Goal: Task Accomplishment & Management: Use online tool/utility

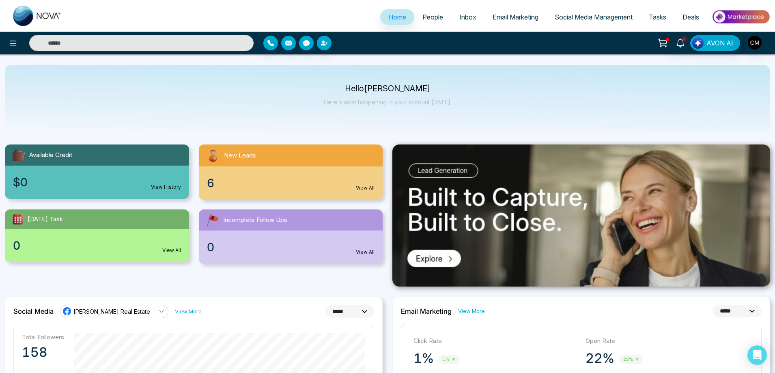
select select "*"
click at [509, 10] on link "Email Marketing" at bounding box center [515, 16] width 62 height 15
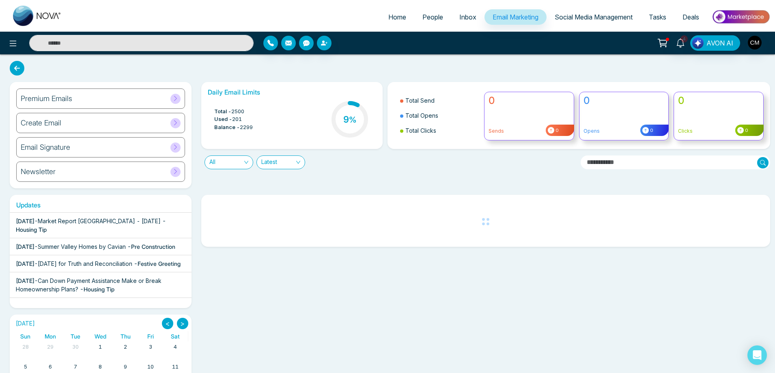
click at [87, 101] on div "Premium Emails" at bounding box center [100, 98] width 169 height 20
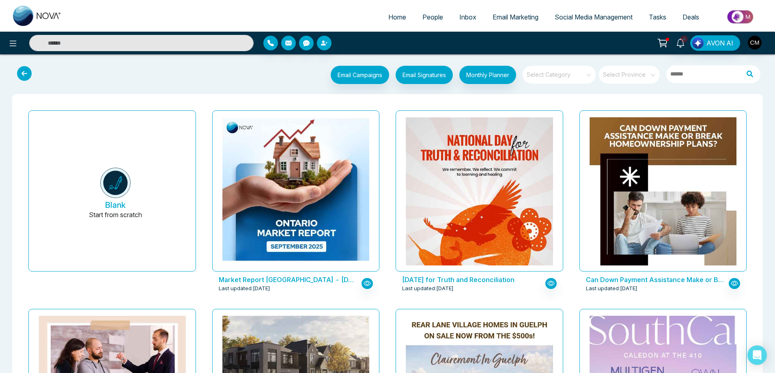
click at [575, 76] on input "search" at bounding box center [556, 72] width 58 height 12
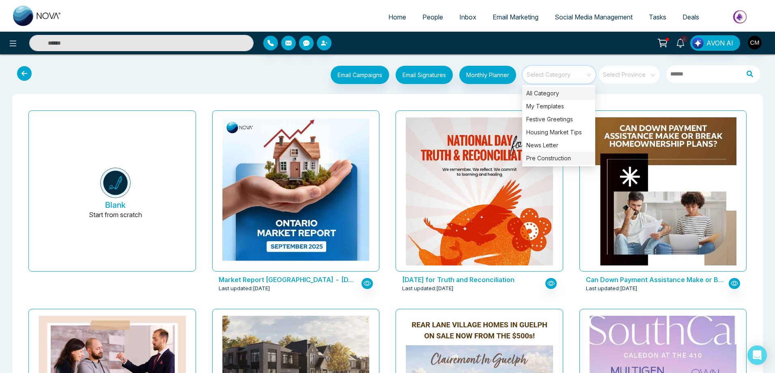
click at [539, 154] on div "Pre Construction" at bounding box center [558, 158] width 73 height 13
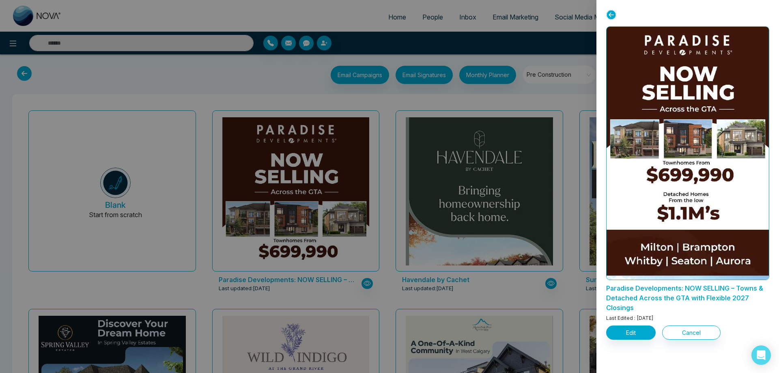
click at [425, 100] on div at bounding box center [389, 186] width 779 height 373
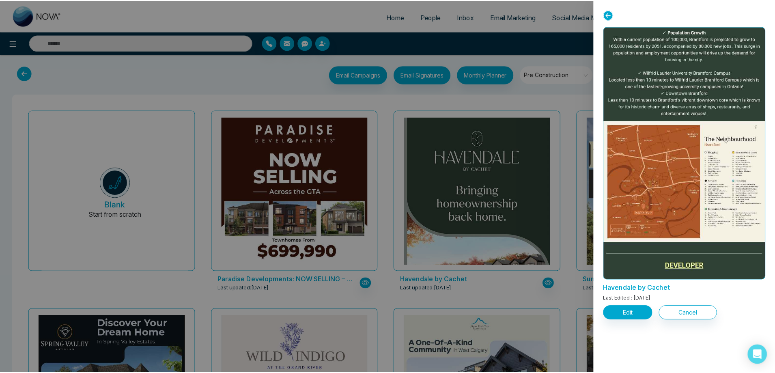
scroll to position [1353, 0]
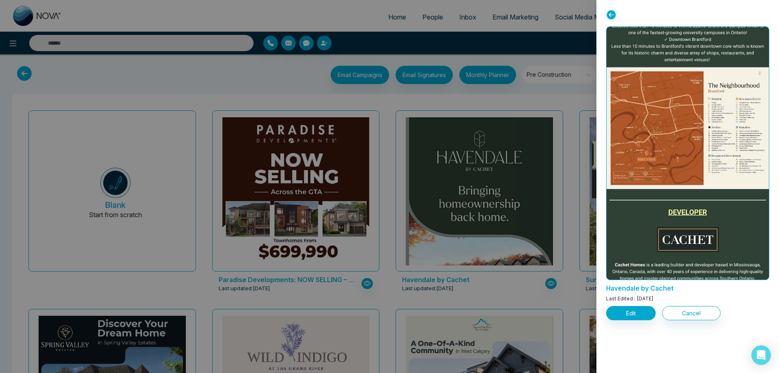
click at [543, 82] on div at bounding box center [389, 186] width 779 height 373
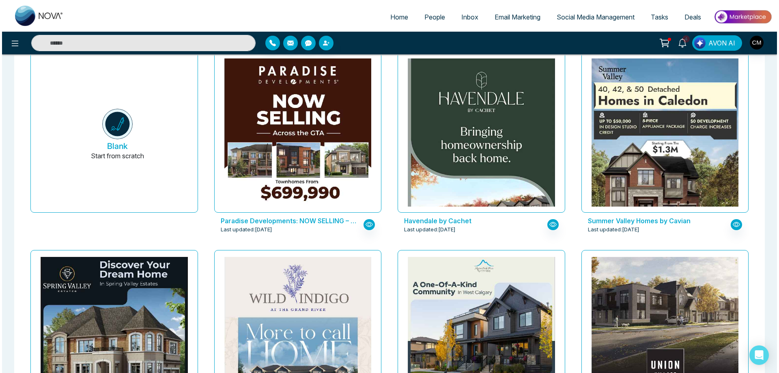
scroll to position [0, 0]
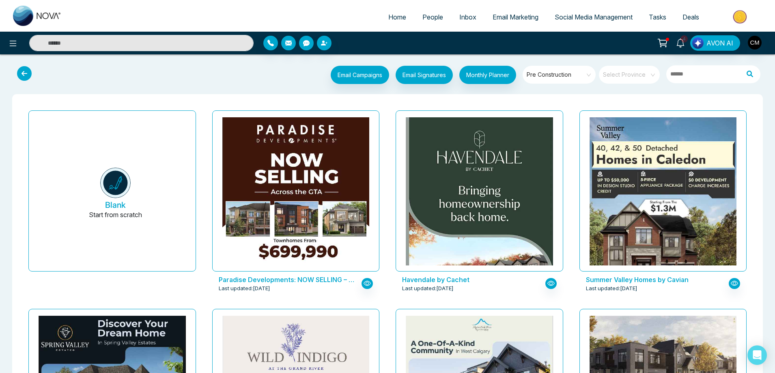
click at [562, 76] on span "Pre Construction" at bounding box center [559, 75] width 66 height 12
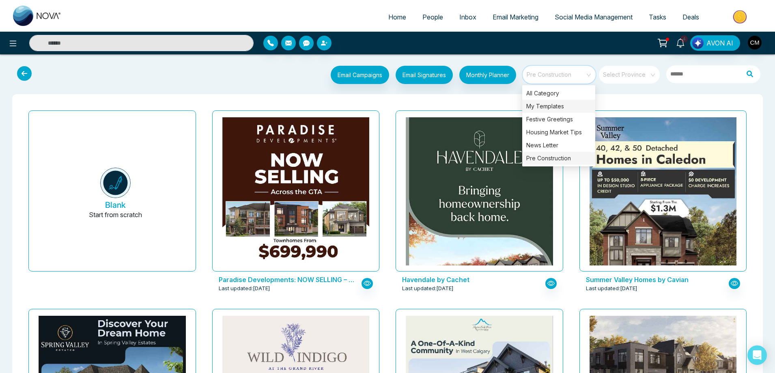
click at [530, 105] on div "My Templates" at bounding box center [558, 106] width 73 height 13
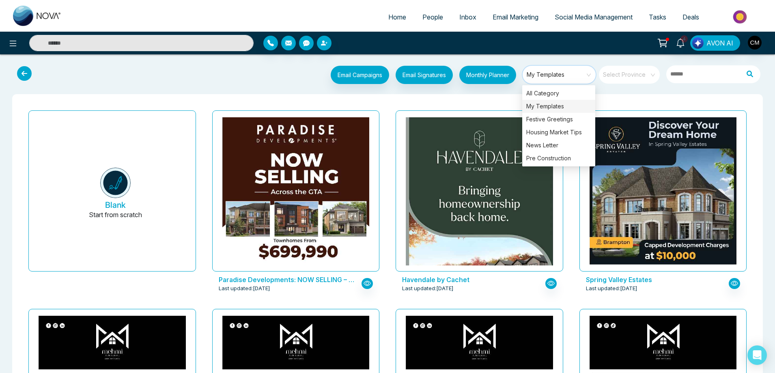
drag, startPoint x: 548, startPoint y: 76, endPoint x: 548, endPoint y: 80, distance: 4.5
click at [549, 78] on span "My Templates" at bounding box center [559, 75] width 66 height 12
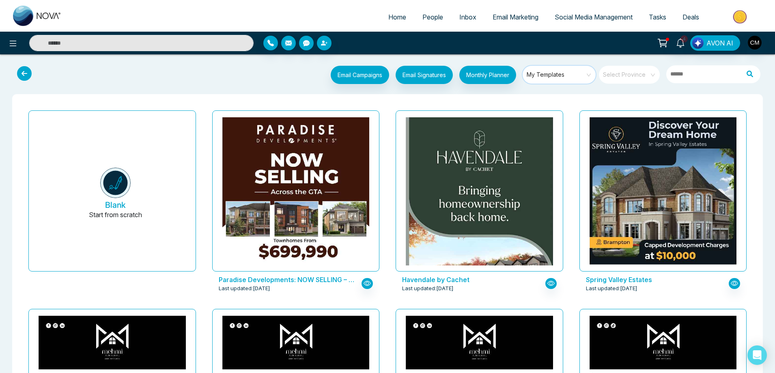
click at [547, 77] on span "My Templates" at bounding box center [559, 75] width 66 height 12
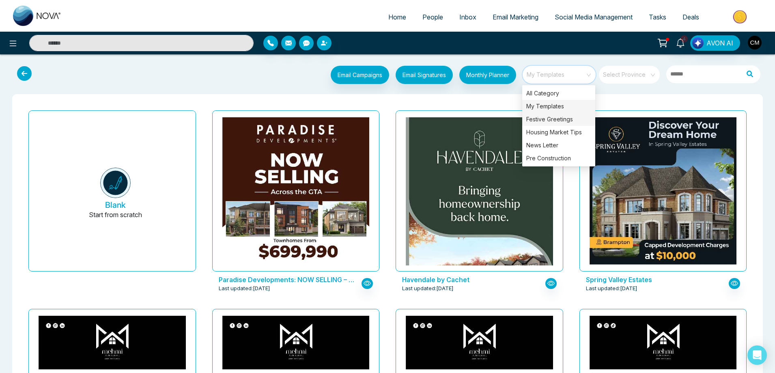
click at [550, 118] on div "Festive Greetings" at bounding box center [558, 119] width 73 height 13
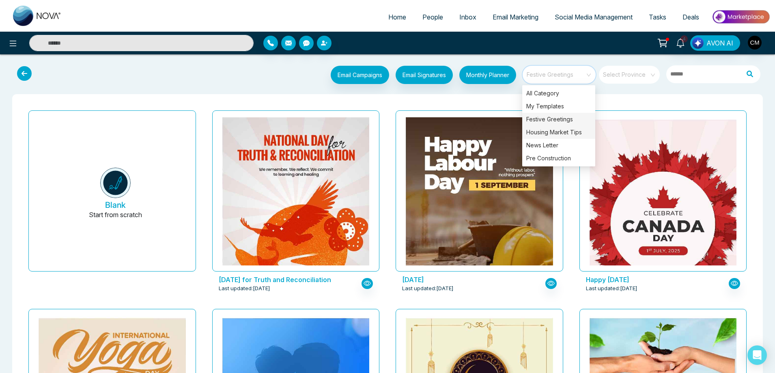
click at [549, 131] on div "Housing Market Tips" at bounding box center [558, 132] width 73 height 13
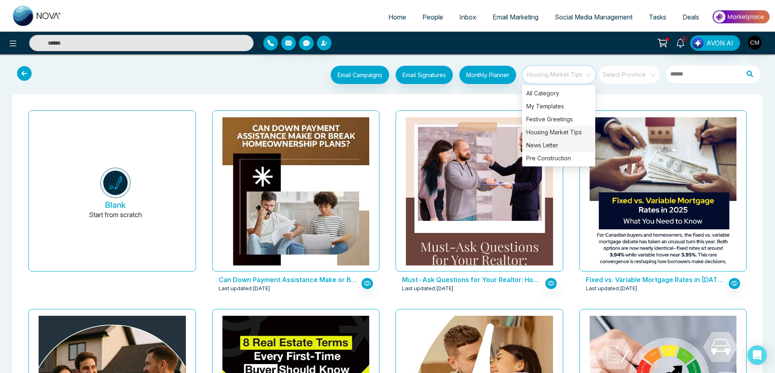
click at [539, 142] on div "News Letter" at bounding box center [558, 145] width 73 height 13
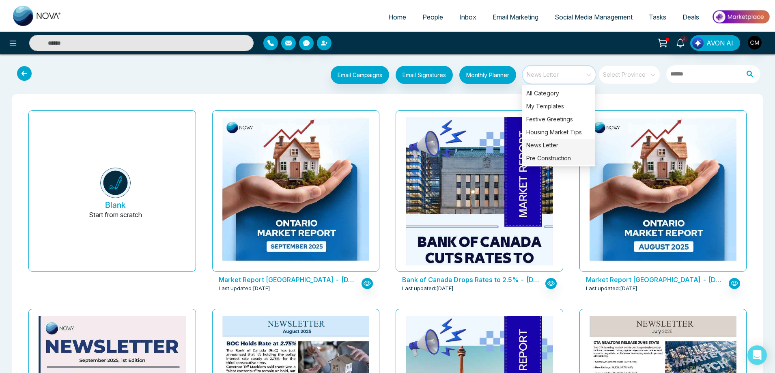
click at [542, 159] on div "Pre Construction" at bounding box center [558, 158] width 73 height 13
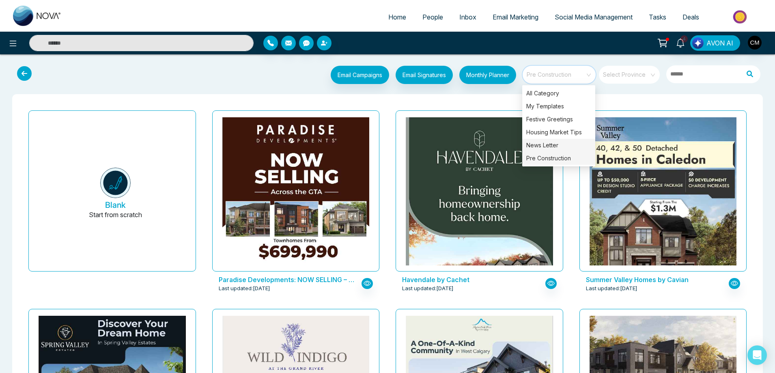
click at [540, 146] on div "News Letter" at bounding box center [558, 145] width 73 height 13
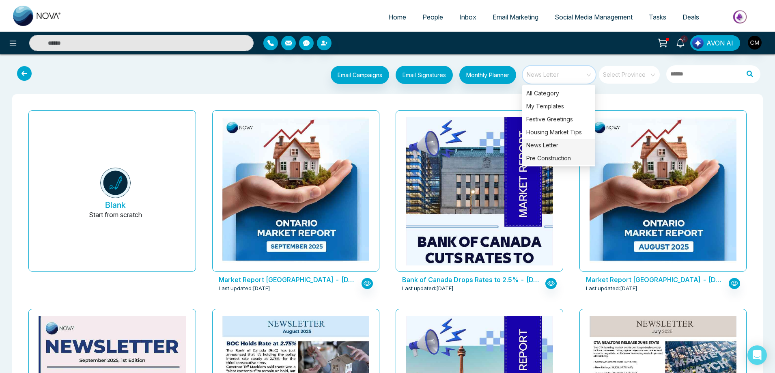
click at [536, 160] on div "Pre Construction" at bounding box center [558, 158] width 73 height 13
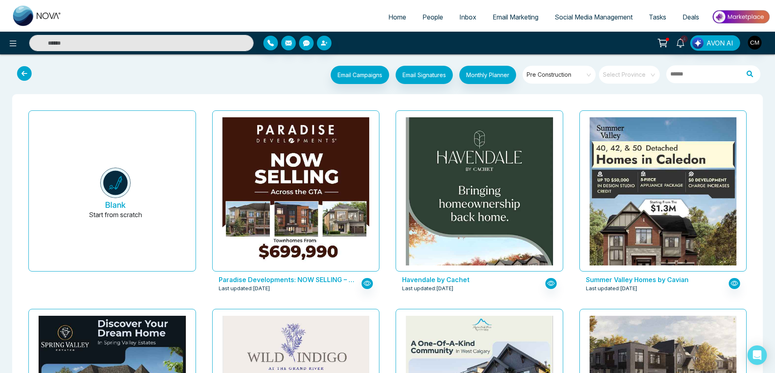
click at [39, 14] on img at bounding box center [37, 16] width 49 height 20
select select "*"
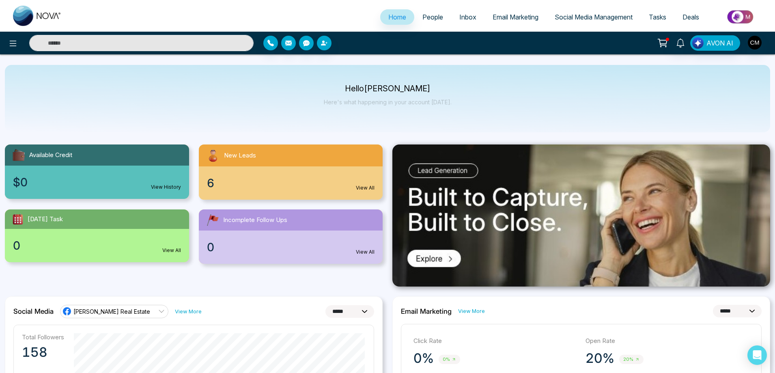
click at [416, 16] on link "People" at bounding box center [432, 16] width 37 height 15
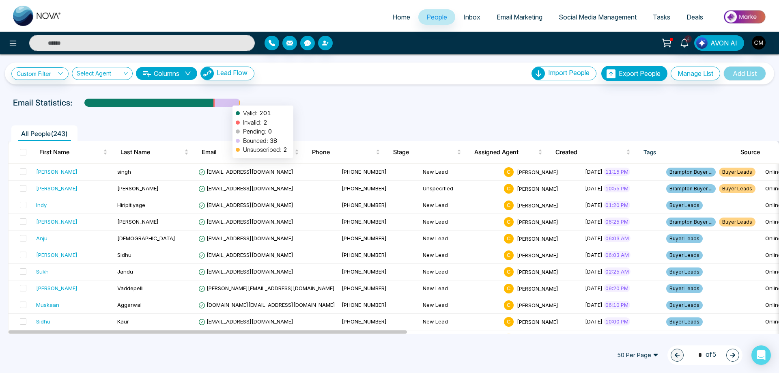
click at [228, 101] on div at bounding box center [227, 106] width 24 height 14
click at [519, 19] on span "Email Marketing" at bounding box center [519, 17] width 46 height 8
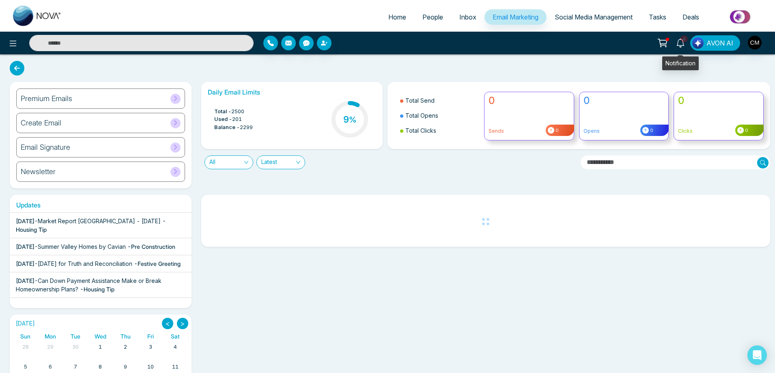
click at [678, 42] on icon at bounding box center [680, 43] width 8 height 9
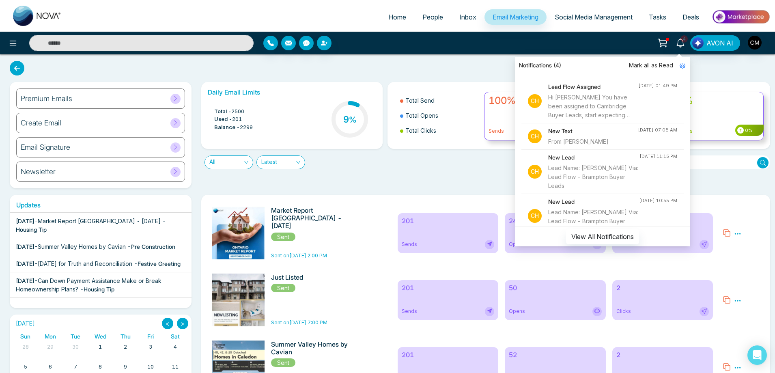
click at [657, 66] on span "Mark all as Read" at bounding box center [651, 65] width 44 height 9
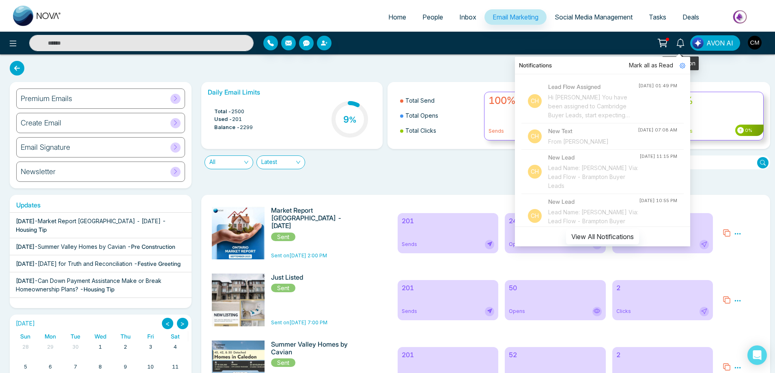
click at [682, 45] on icon at bounding box center [680, 43] width 8 height 9
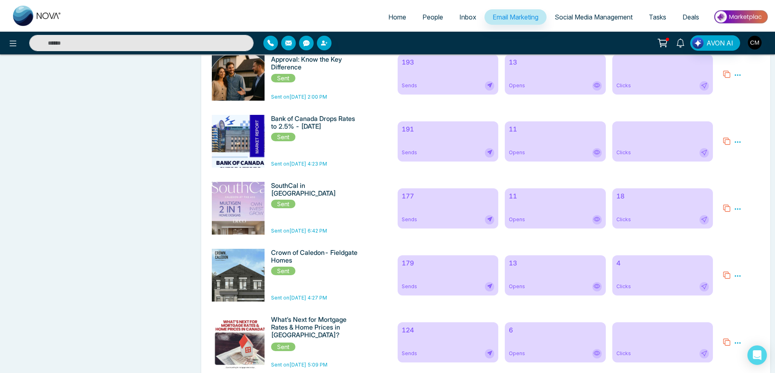
scroll to position [1080, 0]
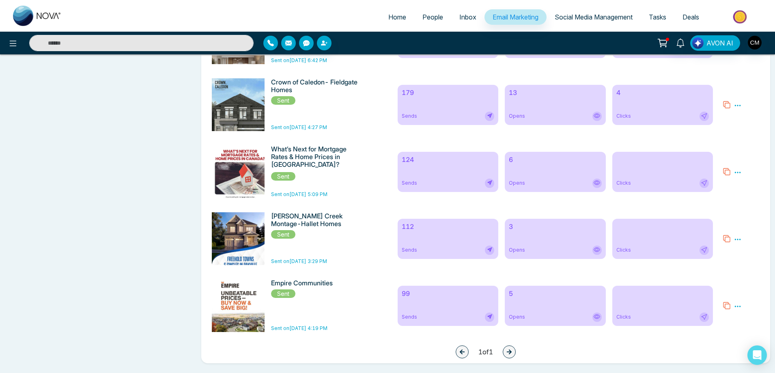
click at [355, 305] on div "Empire Communities Sent Sent on [DATE] 4:19 PM" at bounding box center [315, 305] width 88 height 53
click at [415, 305] on div "99 Sends" at bounding box center [447, 306] width 101 height 40
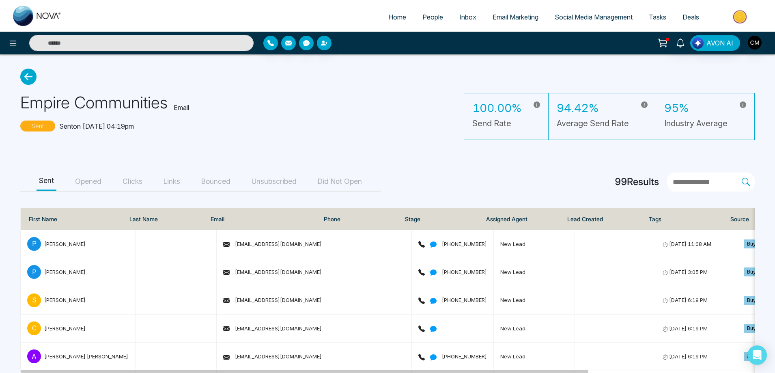
click at [205, 187] on button "Bounced" at bounding box center [216, 181] width 34 height 18
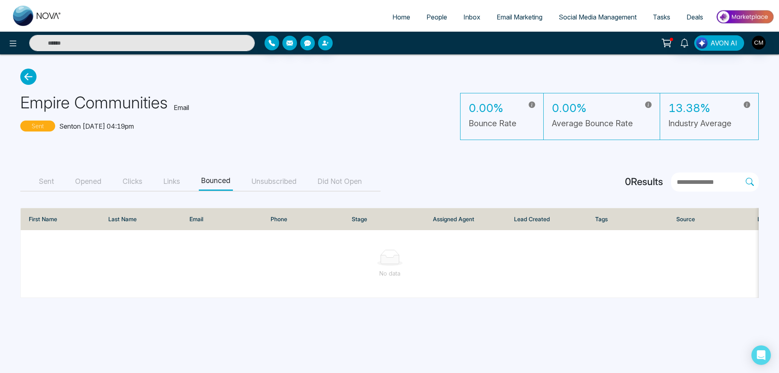
click at [54, 176] on button "Sent" at bounding box center [47, 181] width 20 height 18
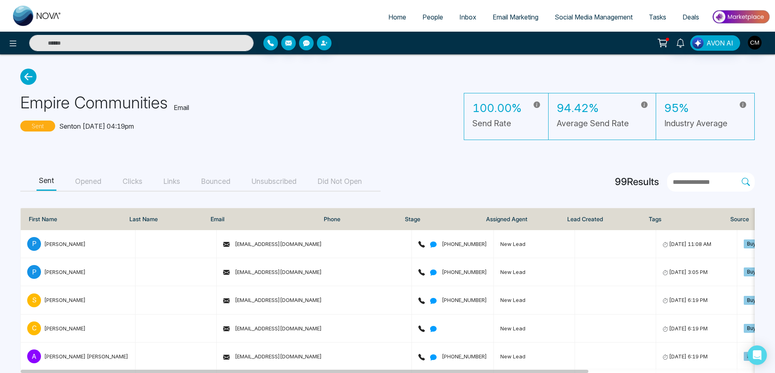
click at [26, 79] on icon at bounding box center [28, 77] width 16 height 16
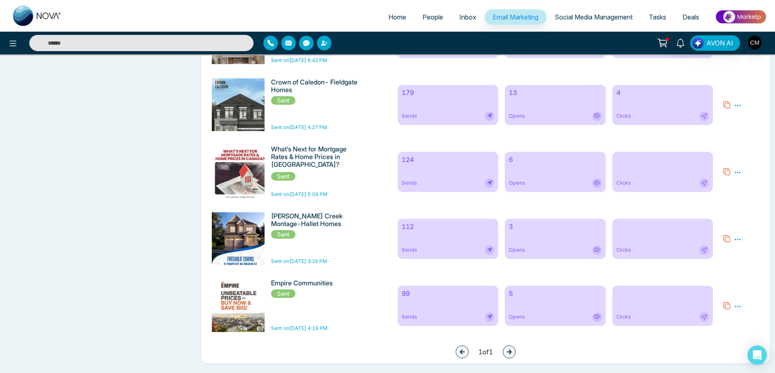
scroll to position [1080, 0]
click at [408, 251] on span "Sends" at bounding box center [409, 249] width 15 height 7
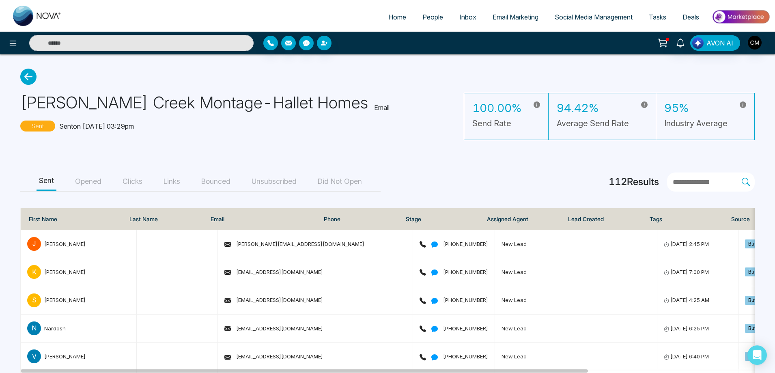
click at [223, 182] on button "Bounced" at bounding box center [216, 181] width 34 height 18
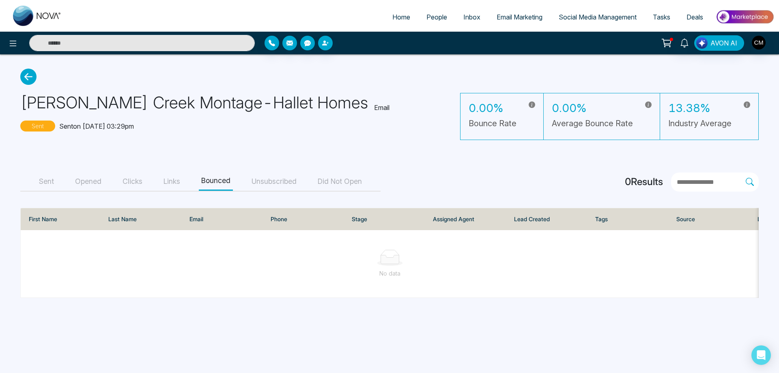
click at [43, 179] on button "Sent" at bounding box center [47, 181] width 20 height 18
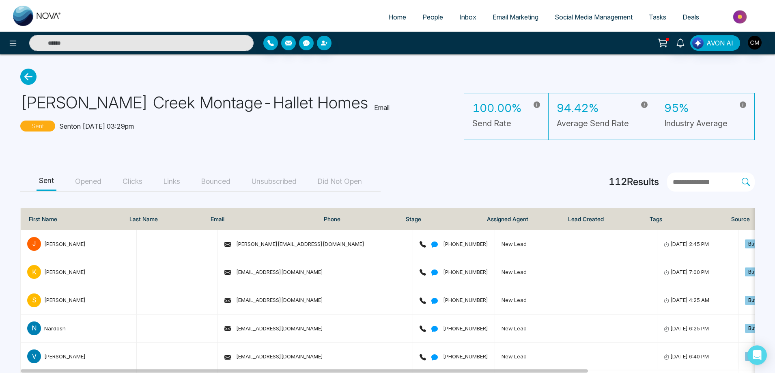
click at [258, 184] on button "Unsubscribed" at bounding box center [274, 181] width 50 height 18
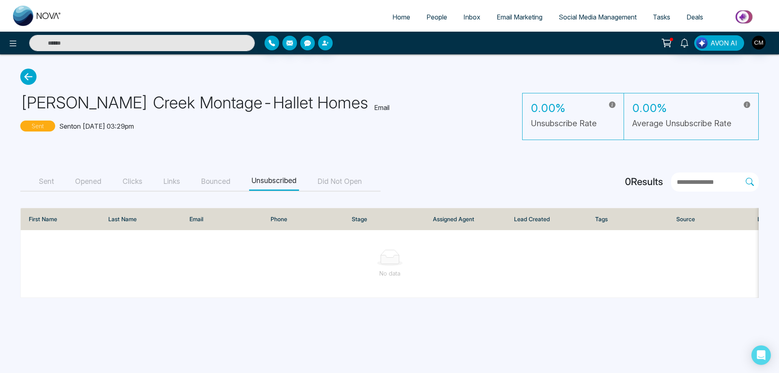
click at [230, 185] on button "Bounced" at bounding box center [216, 181] width 34 height 18
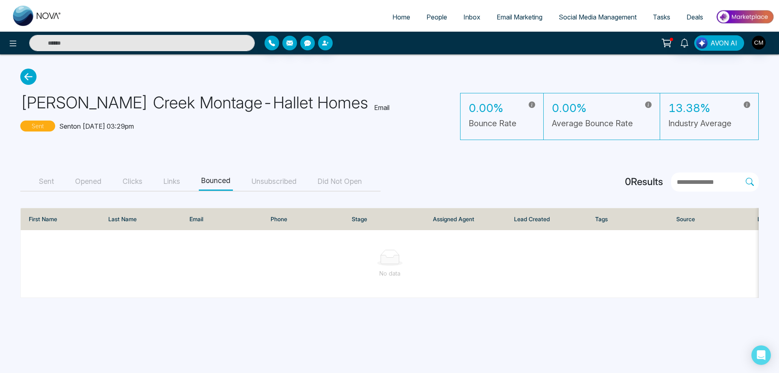
click at [24, 73] on icon at bounding box center [28, 77] width 16 height 16
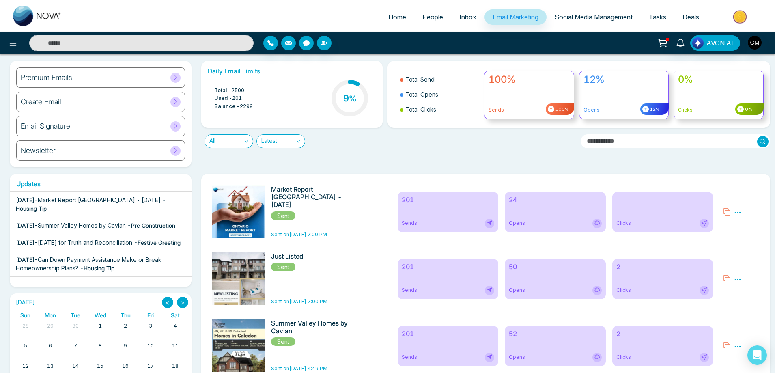
scroll to position [28, 0]
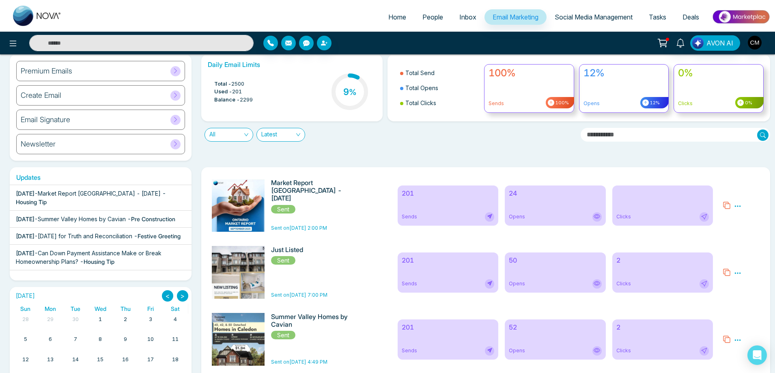
click at [259, 207] on img at bounding box center [240, 338] width 114 height 318
click at [404, 213] on div "Sends" at bounding box center [448, 216] width 93 height 9
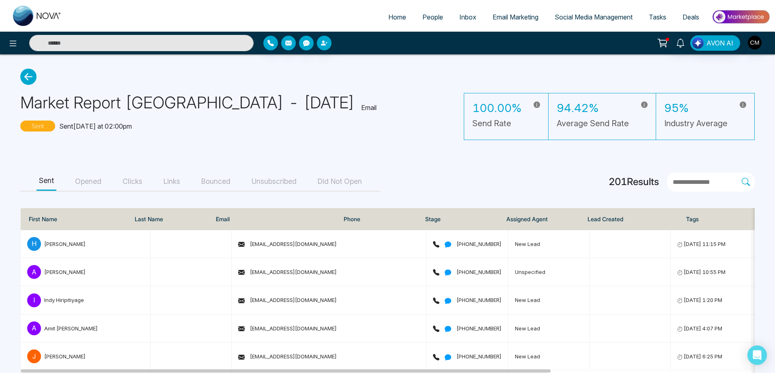
click at [83, 185] on button "Opened" at bounding box center [88, 181] width 31 height 18
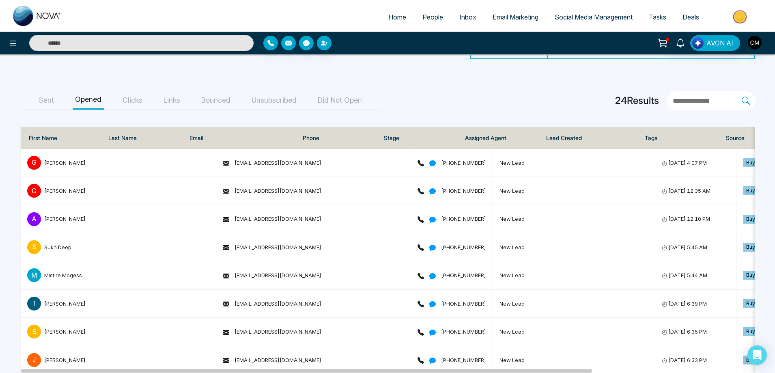
scroll to position [62, 0]
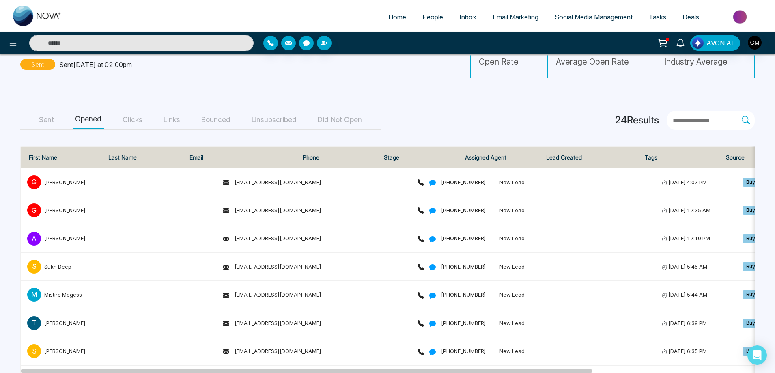
click at [268, 118] on button "Unsubscribed" at bounding box center [274, 120] width 50 height 18
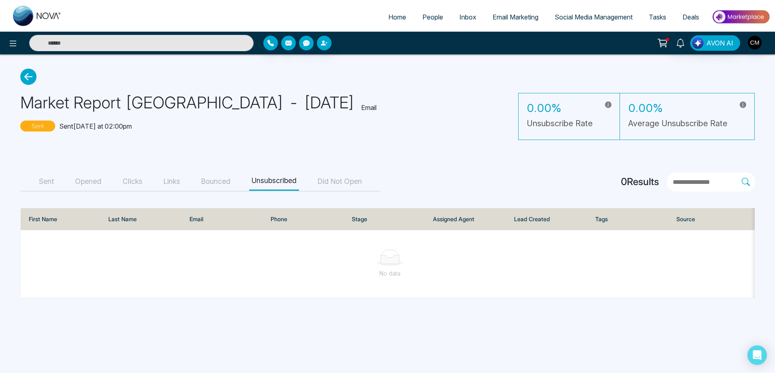
scroll to position [0, 0]
click at [208, 190] on button "Bounced" at bounding box center [216, 181] width 34 height 18
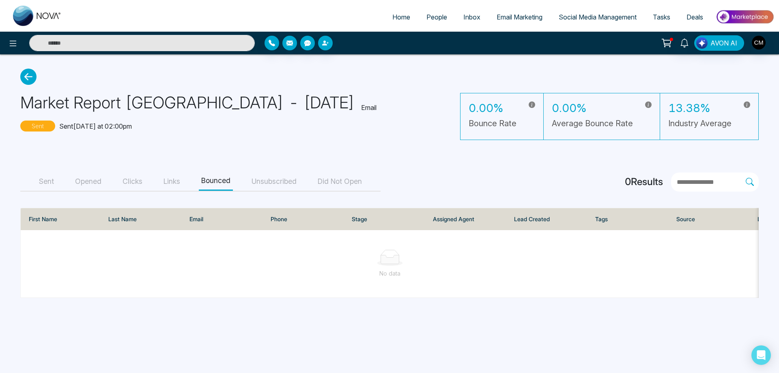
click at [176, 180] on button "Links" at bounding box center [171, 181] width 21 height 18
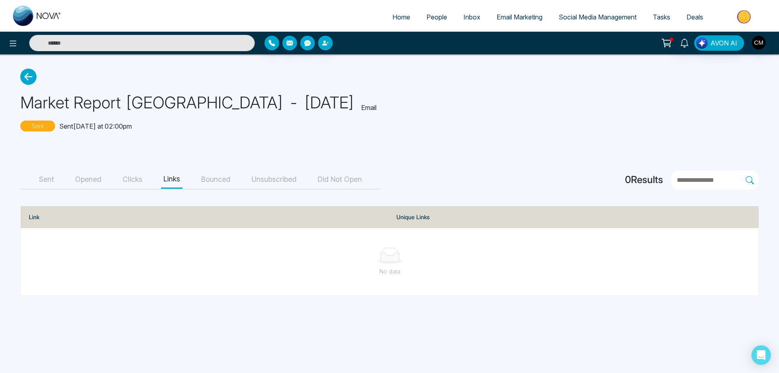
click at [129, 180] on button "Clicks" at bounding box center [132, 179] width 25 height 18
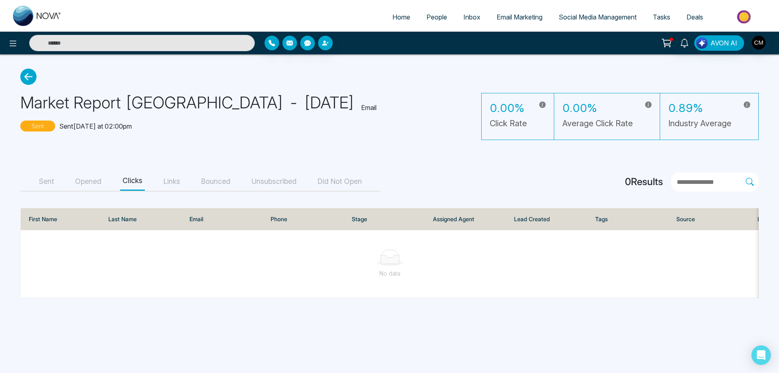
click at [94, 186] on button "Opened" at bounding box center [88, 181] width 31 height 18
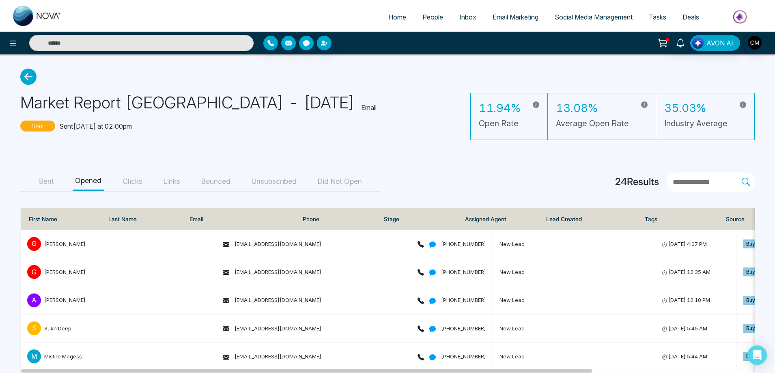
click at [34, 81] on icon at bounding box center [28, 77] width 16 height 16
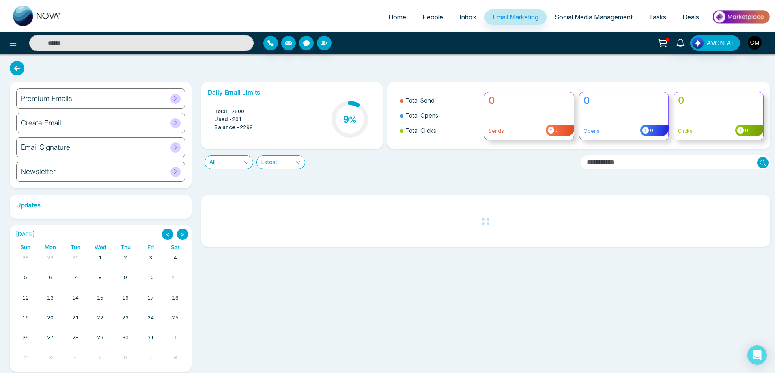
click at [518, 13] on span "Email Marketing" at bounding box center [515, 17] width 46 height 8
